Goal: Transaction & Acquisition: Purchase product/service

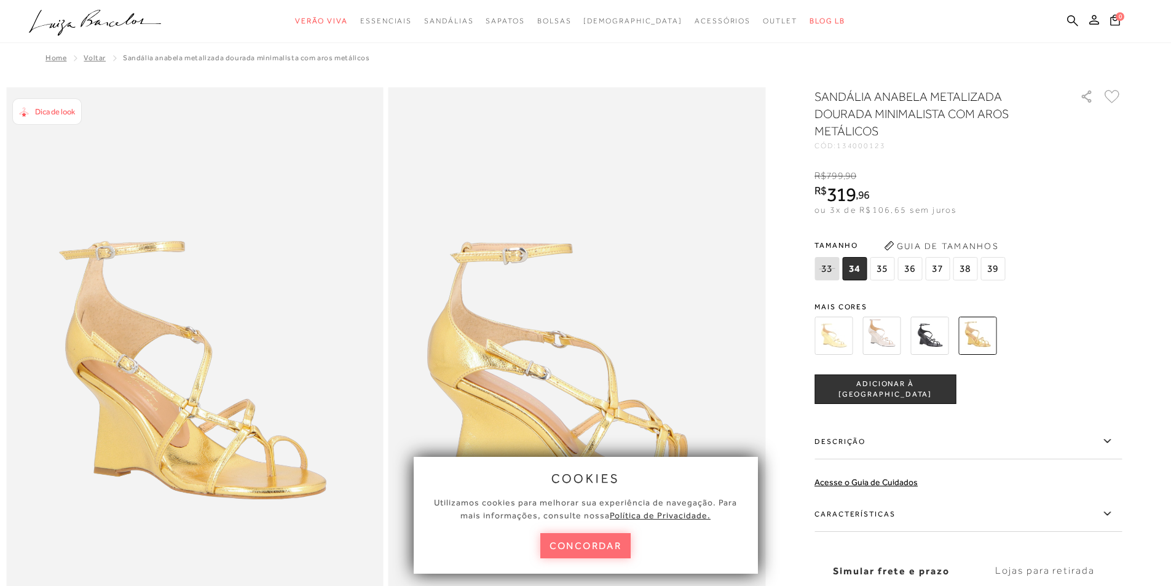
click at [616, 546] on button "concordar" at bounding box center [585, 545] width 91 height 25
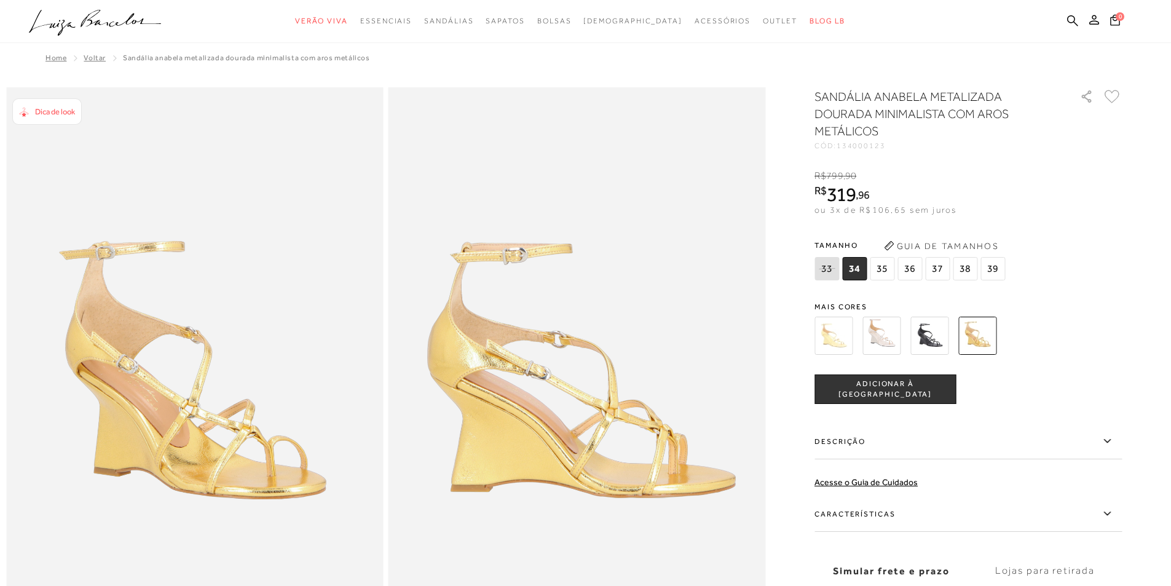
click at [888, 328] on img at bounding box center [881, 336] width 38 height 38
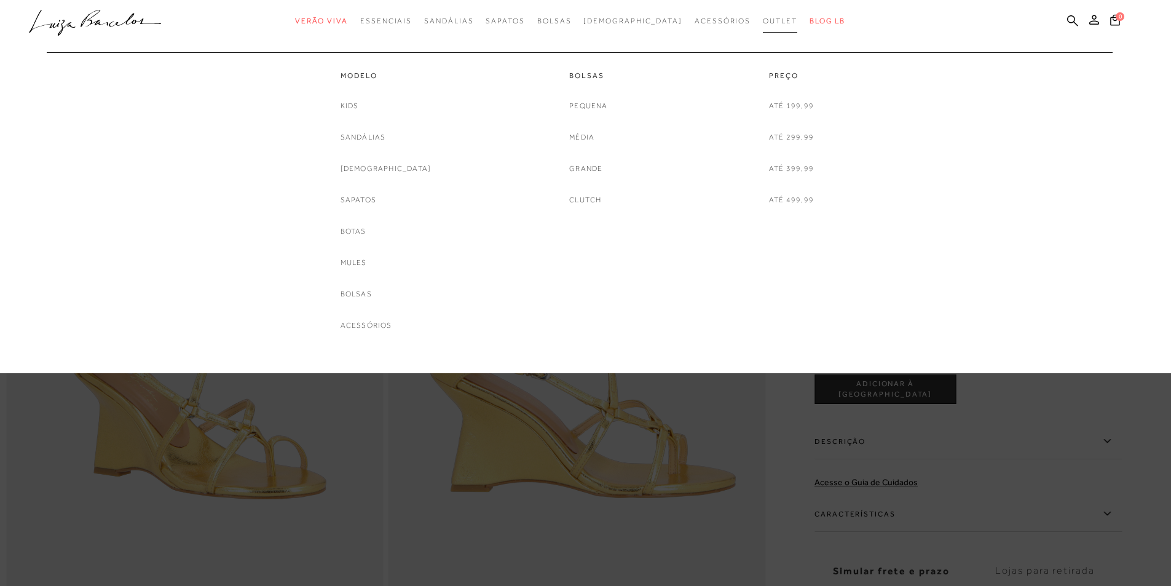
click at [763, 18] on span "Outlet" at bounding box center [780, 21] width 34 height 9
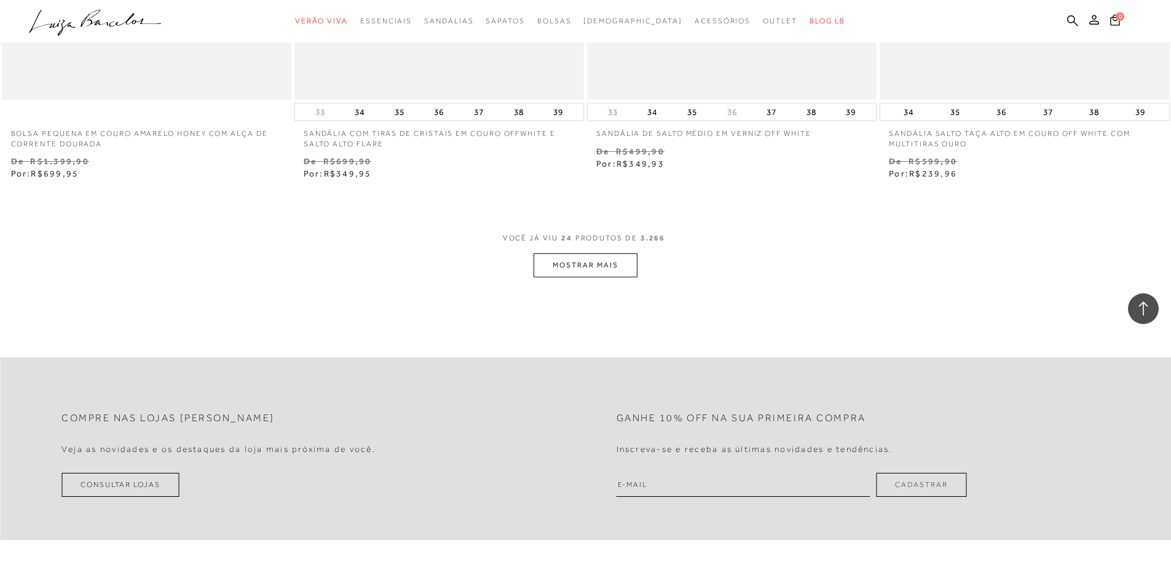
scroll to position [3106, 0]
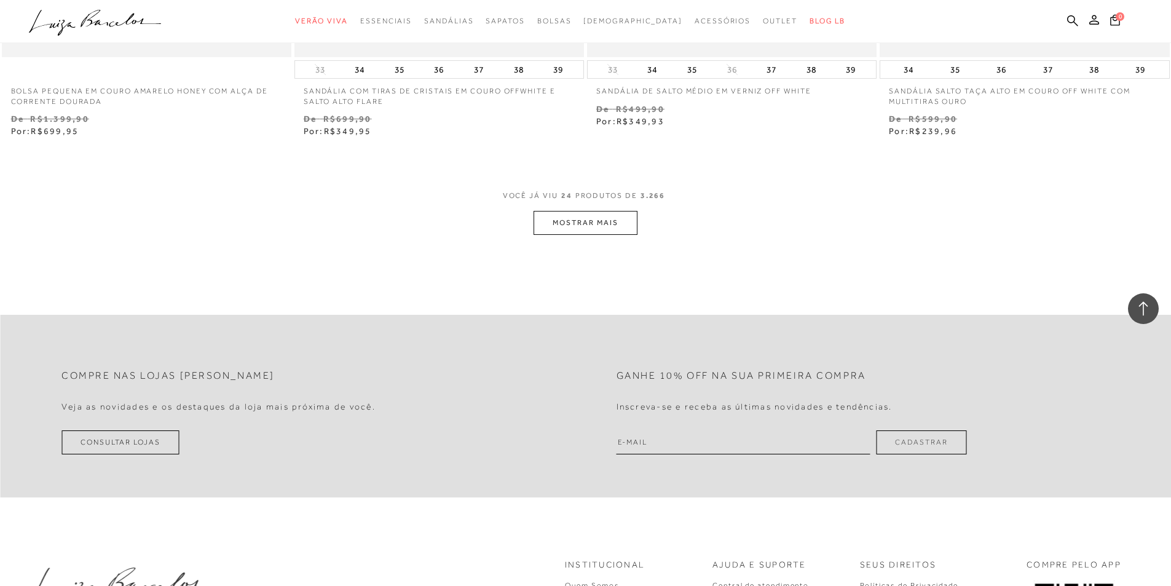
click at [564, 227] on button "MOSTRAR MAIS" at bounding box center [585, 223] width 103 height 24
